Goal: Information Seeking & Learning: Learn about a topic

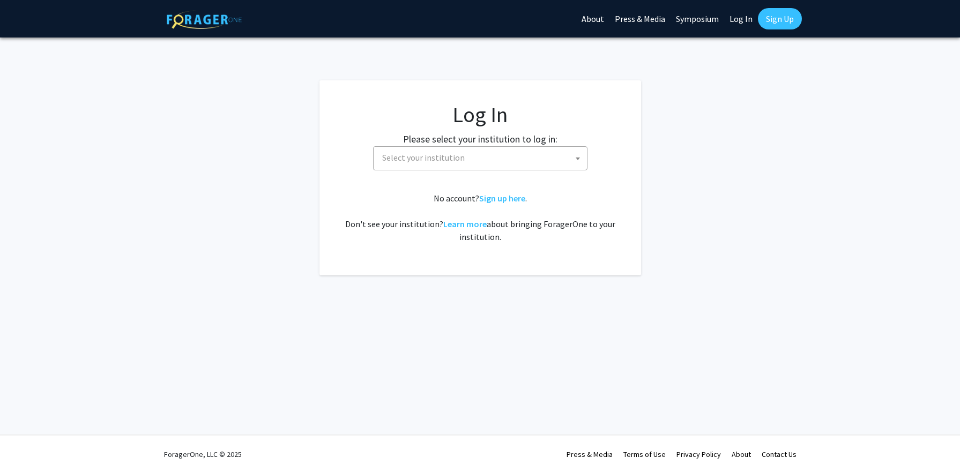
select select
click at [429, 158] on span "Select your institution" at bounding box center [423, 157] width 83 height 11
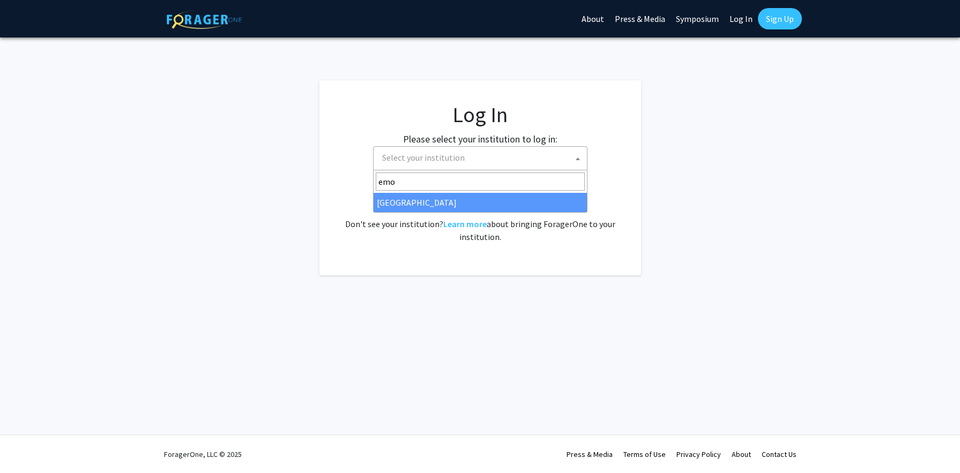
type input "emo"
select select "12"
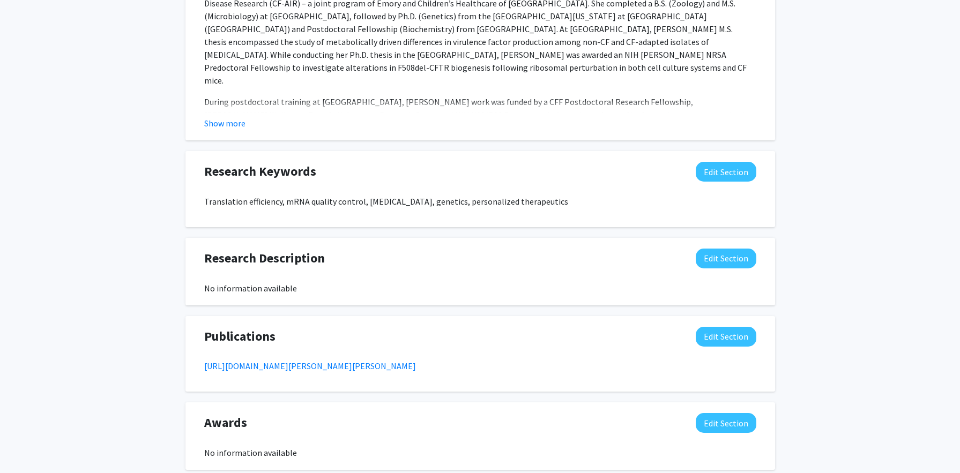
scroll to position [637, 0]
